Goal: Information Seeking & Learning: Learn about a topic

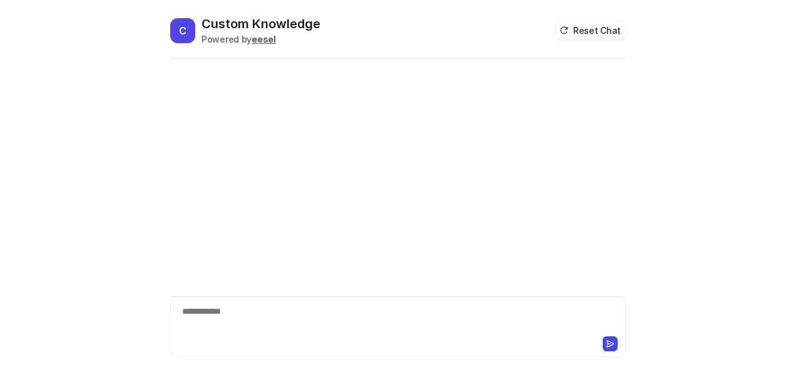
click at [266, 315] on div "**********" at bounding box center [398, 319] width 450 height 29
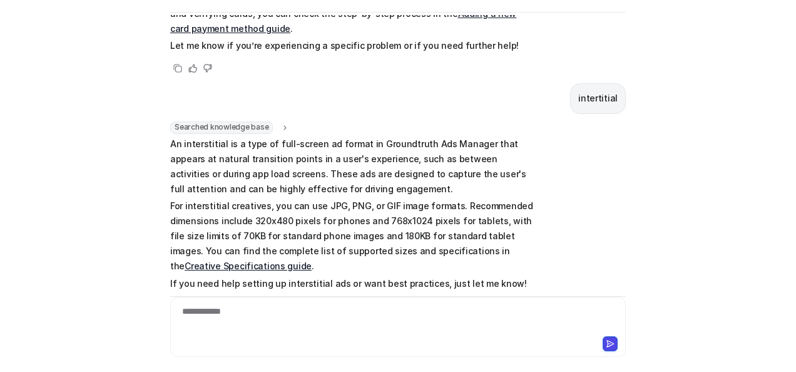
scroll to position [480, 0]
drag, startPoint x: 165, startPoint y: 128, endPoint x: 183, endPoint y: 129, distance: 17.6
click at [183, 137] on p "An interstitial is a type of full-screen ad format in Groundtruth Ads Manager t…" at bounding box center [353, 167] width 366 height 60
drag, startPoint x: 183, startPoint y: 129, endPoint x: 182, endPoint y: 144, distance: 15.0
click at [182, 144] on p "An interstitial is a type of full-screen ad format in Groundtruth Ads Manager t…" at bounding box center [353, 167] width 366 height 60
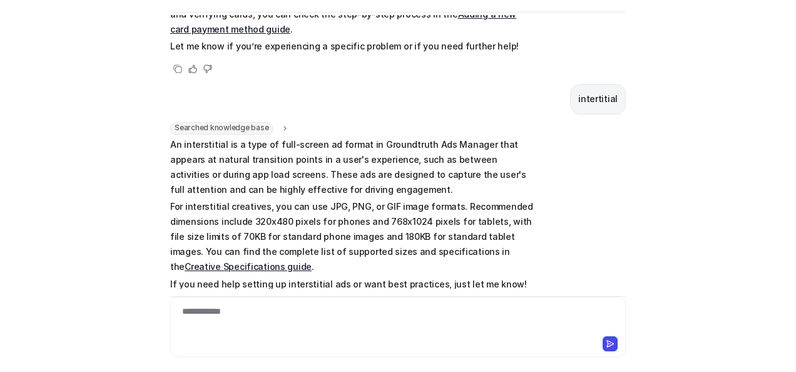
click at [178, 137] on p "An interstitial is a type of full-screen ad format in Groundtruth Ads Manager t…" at bounding box center [353, 167] width 366 height 60
click at [293, 324] on div at bounding box center [398, 319] width 450 height 29
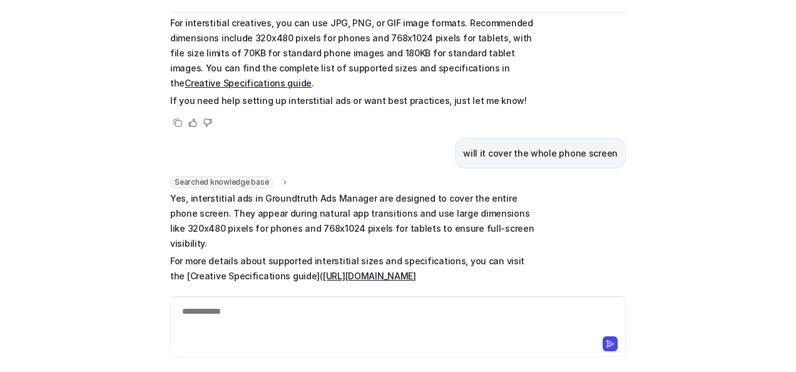
scroll to position [681, 0]
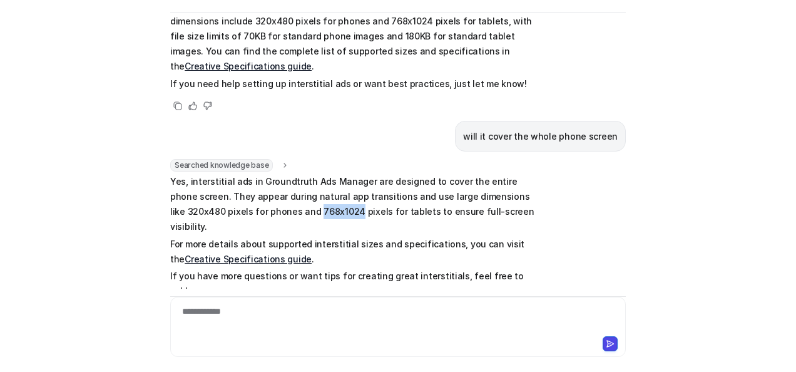
drag, startPoint x: 255, startPoint y: 195, endPoint x: 292, endPoint y: 191, distance: 36.5
click at [292, 191] on p "Yes, interstitial ads in Groundtruth Ads Manager are designed to cover the enti…" at bounding box center [353, 204] width 366 height 60
copy p "768x1024"
click at [334, 325] on div at bounding box center [398, 319] width 450 height 29
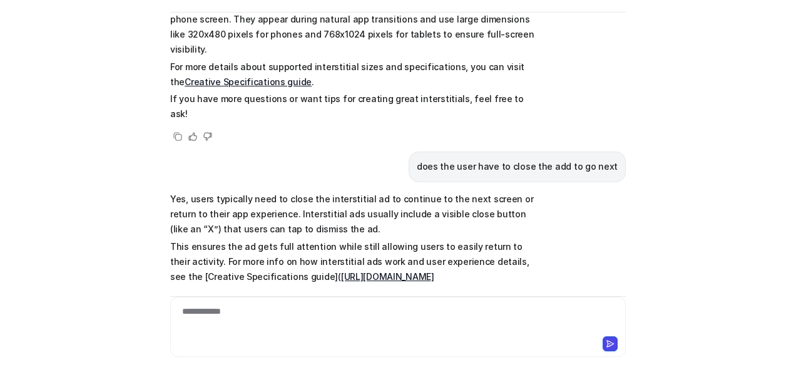
scroll to position [860, 0]
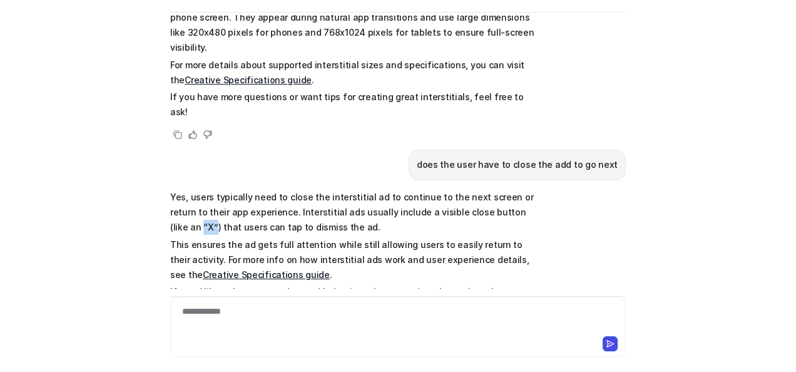
drag, startPoint x: 500, startPoint y: 165, endPoint x: 515, endPoint y: 165, distance: 15.0
click at [515, 190] on p "Yes, users typically need to close the interstitial ad to continue to the next …" at bounding box center [353, 212] width 366 height 45
drag, startPoint x: 515, startPoint y: 165, endPoint x: 420, endPoint y: 178, distance: 96.6
click at [425, 190] on p "Yes, users typically need to close the interstitial ad to continue to the next …" at bounding box center [353, 212] width 366 height 45
drag, startPoint x: 502, startPoint y: 161, endPoint x: 513, endPoint y: 161, distance: 11.3
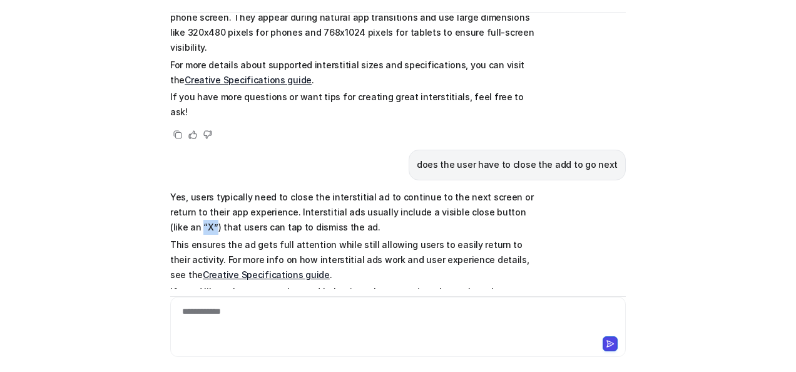
click at [513, 190] on p "Yes, users typically need to close the interstitial ad to continue to the next …" at bounding box center [353, 212] width 366 height 45
